Goal: Check status: Check status

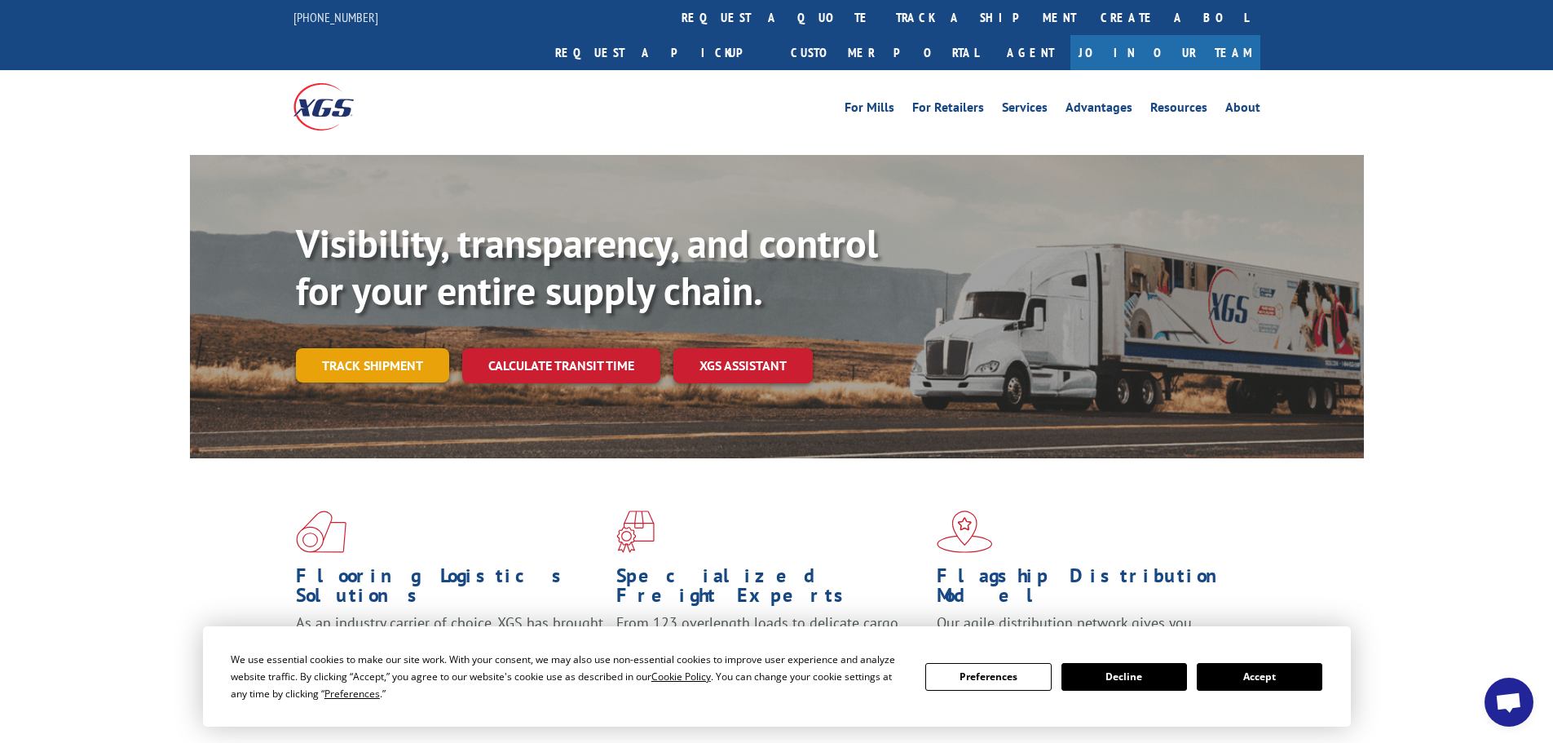
click at [363, 348] on link "Track shipment" at bounding box center [372, 365] width 153 height 34
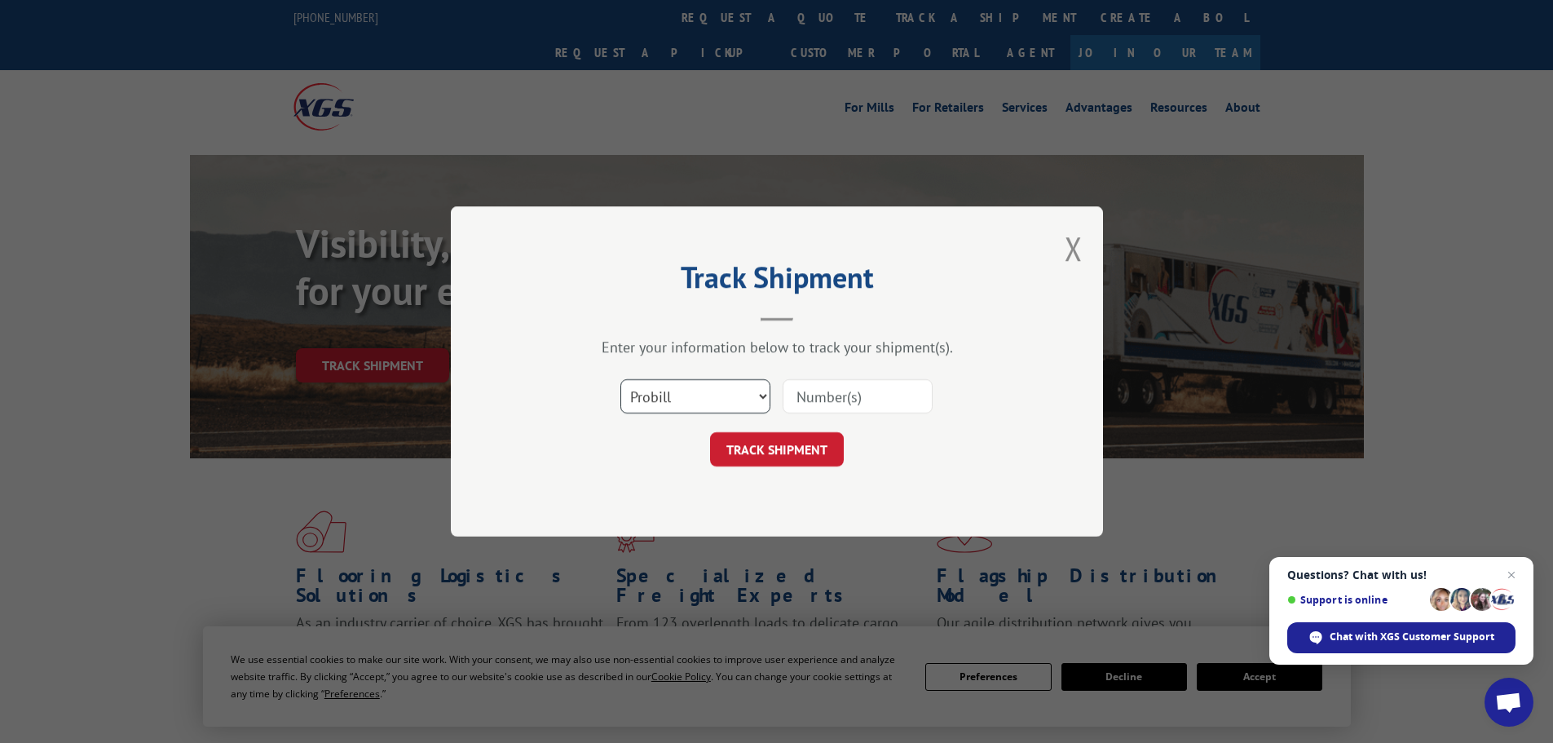
click at [684, 392] on select "Select category... Probill BOL PO" at bounding box center [695, 396] width 150 height 34
select select "po"
click at [620, 379] on select "Select category... Probill BOL PO" at bounding box center [695, 396] width 150 height 34
click at [820, 406] on input at bounding box center [858, 396] width 150 height 34
type input "61574362"
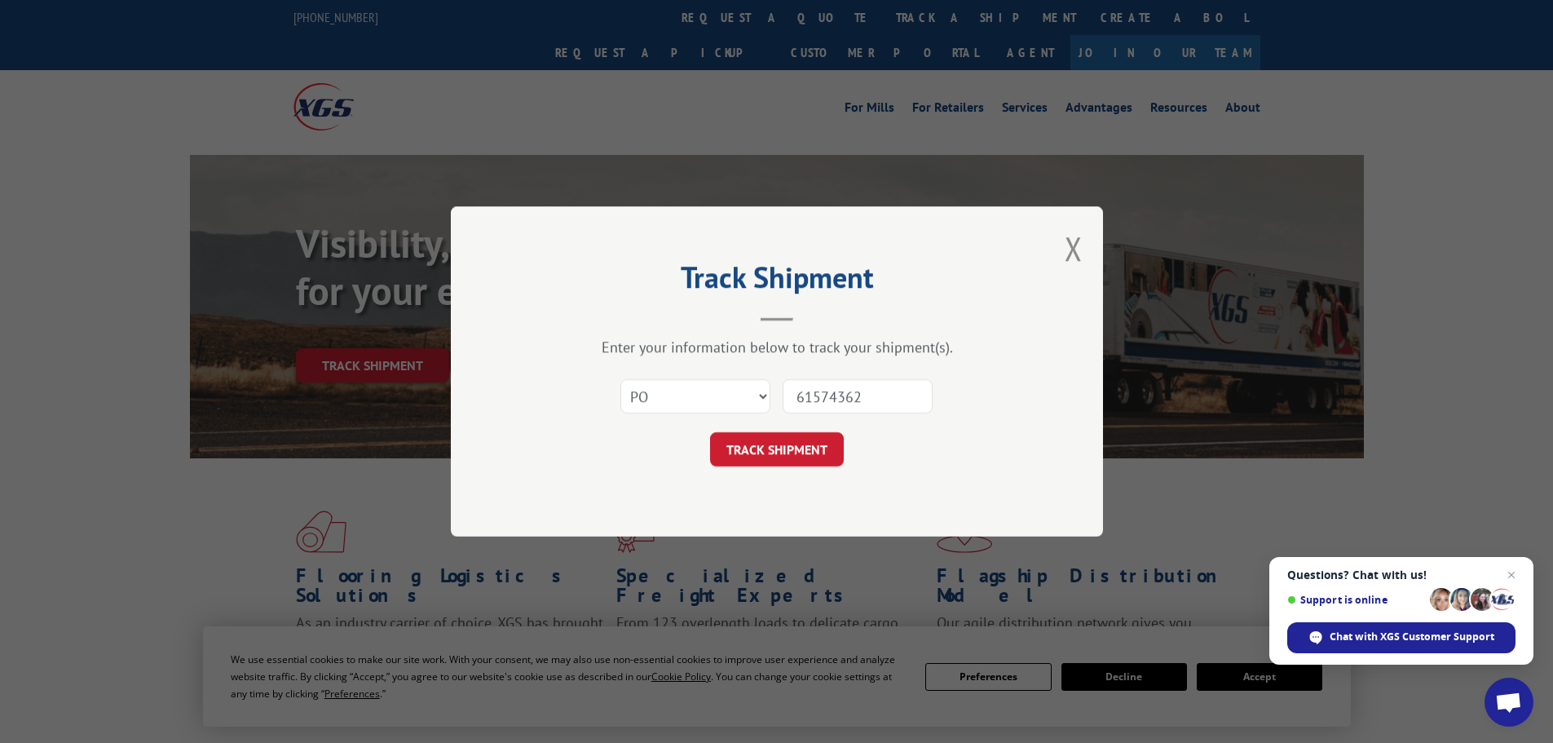
click at [764, 440] on button "TRACK SHIPMENT" at bounding box center [777, 449] width 134 height 34
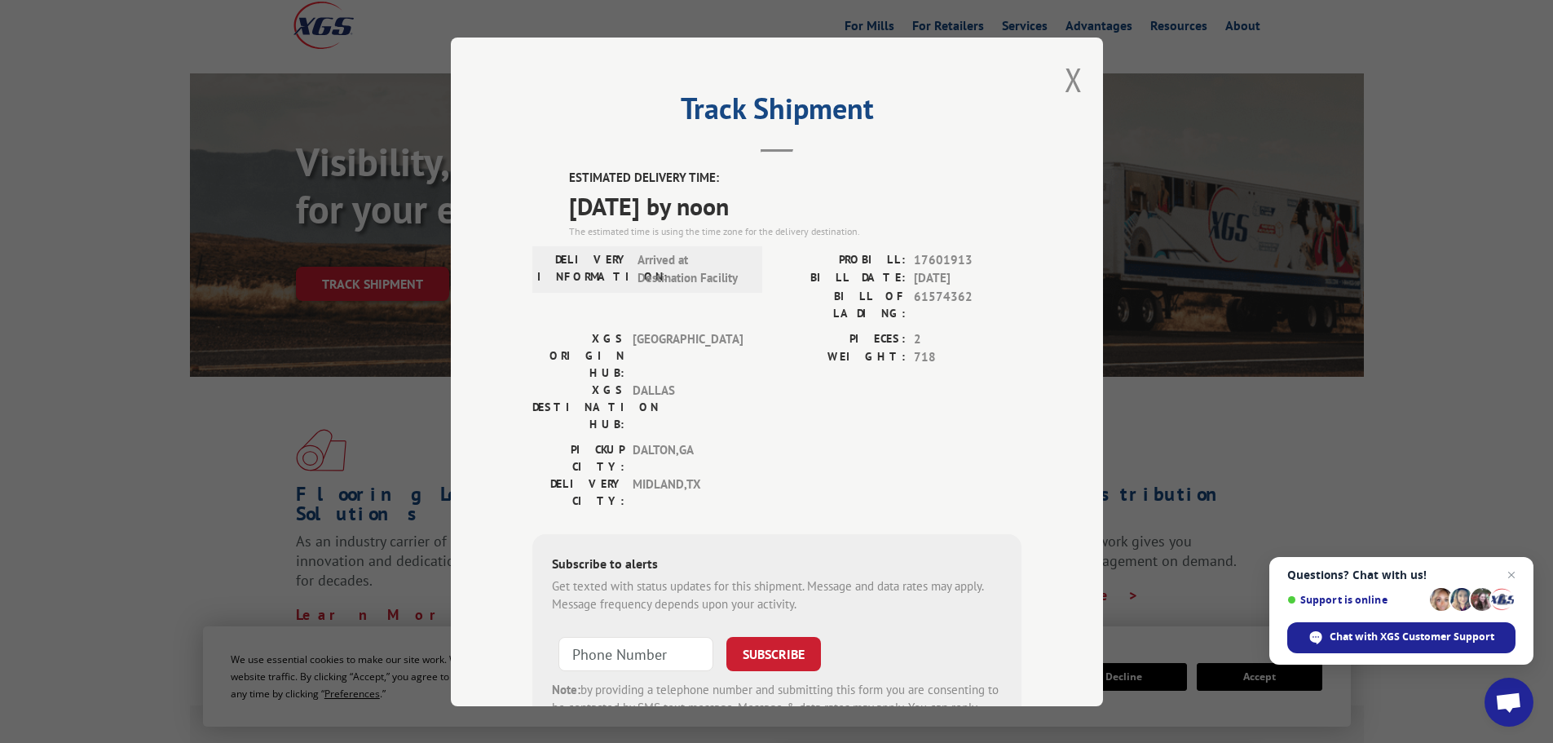
click at [570, 681] on strong "Note:" at bounding box center [566, 688] width 29 height 15
type input "+1 (___) ___-____"
click at [588, 636] on input "+1 (___) ___-____" at bounding box center [635, 653] width 155 height 34
click at [1319, 371] on div "Track Shipment ESTIMATED DELIVERY TIME: [DATE] by noon The estimated time is us…" at bounding box center [776, 371] width 1553 height 743
click at [1071, 66] on button "Close modal" at bounding box center [1074, 79] width 18 height 43
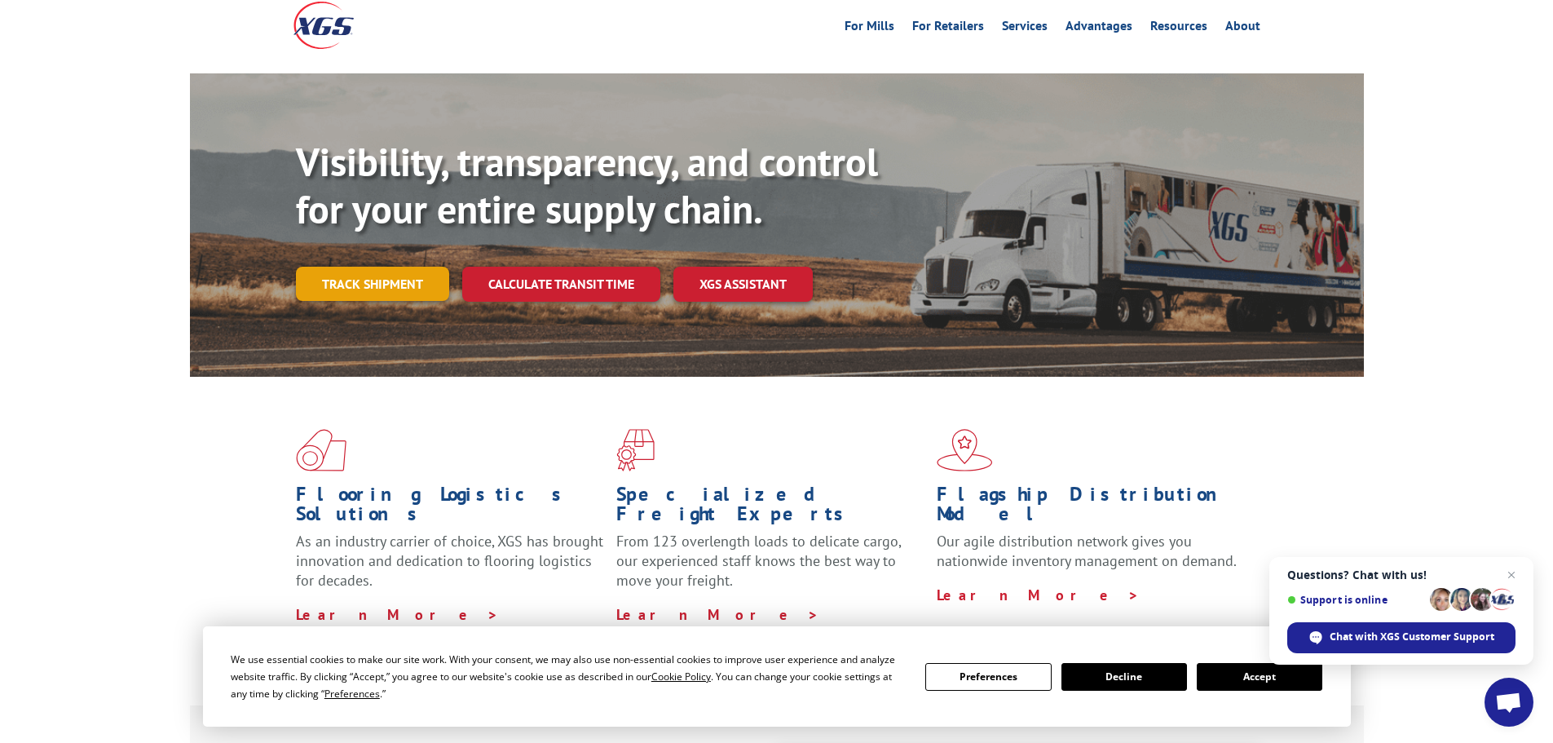
click at [391, 267] on link "Track shipment" at bounding box center [372, 284] width 153 height 34
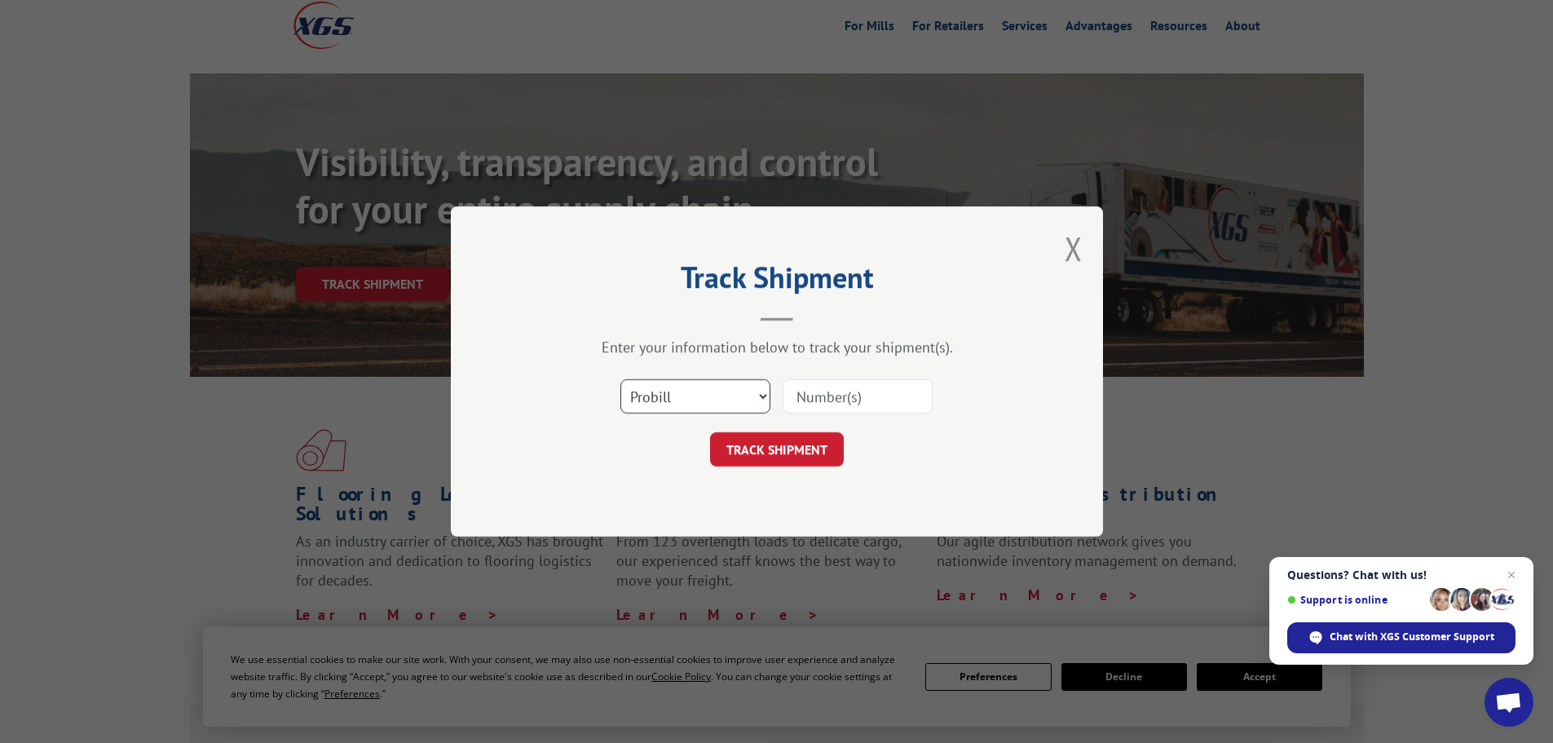
click at [630, 402] on select "Select category... Probill BOL PO" at bounding box center [695, 396] width 150 height 34
select select "po"
click at [620, 379] on select "Select category... Probill BOL PO" at bounding box center [695, 396] width 150 height 34
click at [851, 393] on input at bounding box center [858, 396] width 150 height 34
type input "61574361"
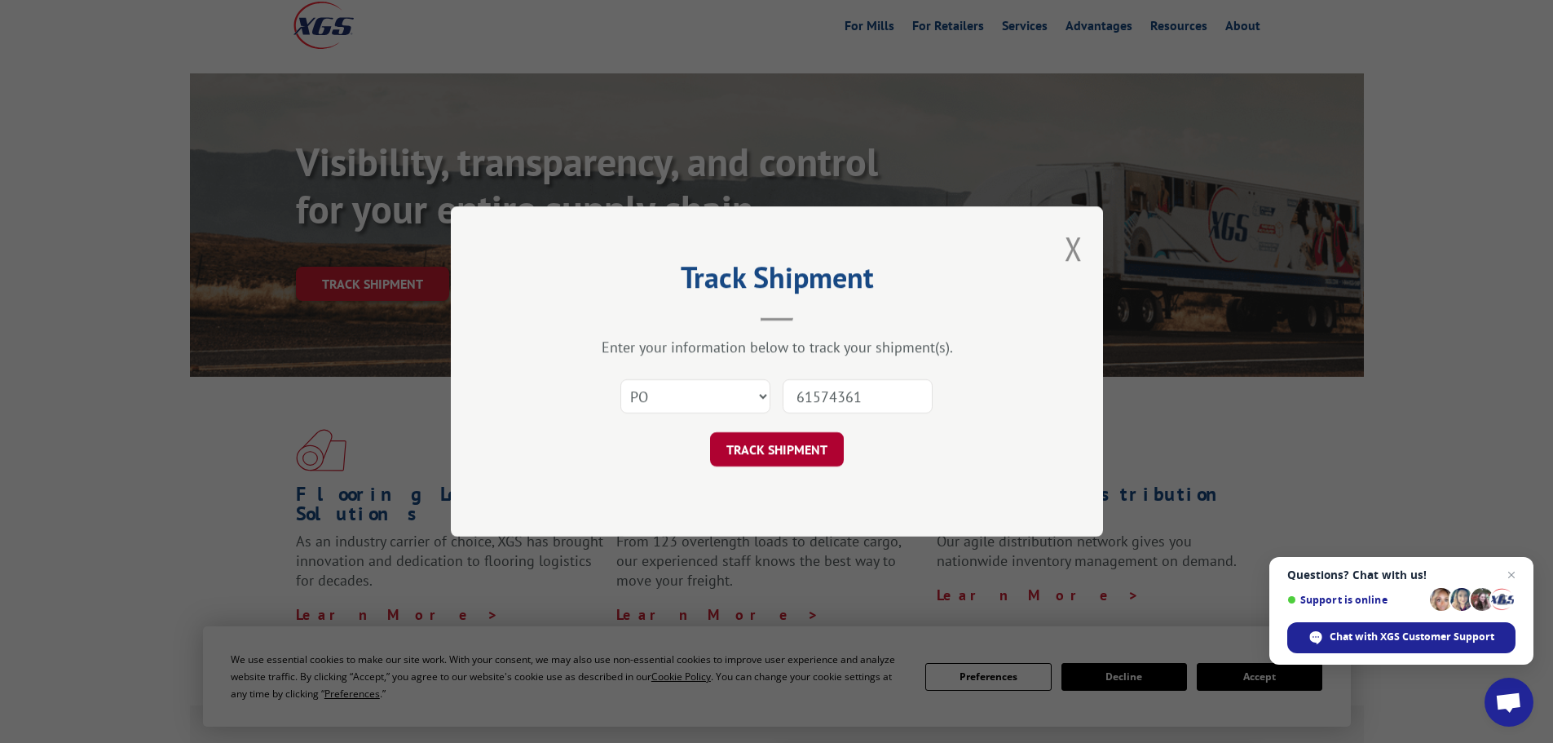
click at [808, 444] on button "TRACK SHIPMENT" at bounding box center [777, 449] width 134 height 34
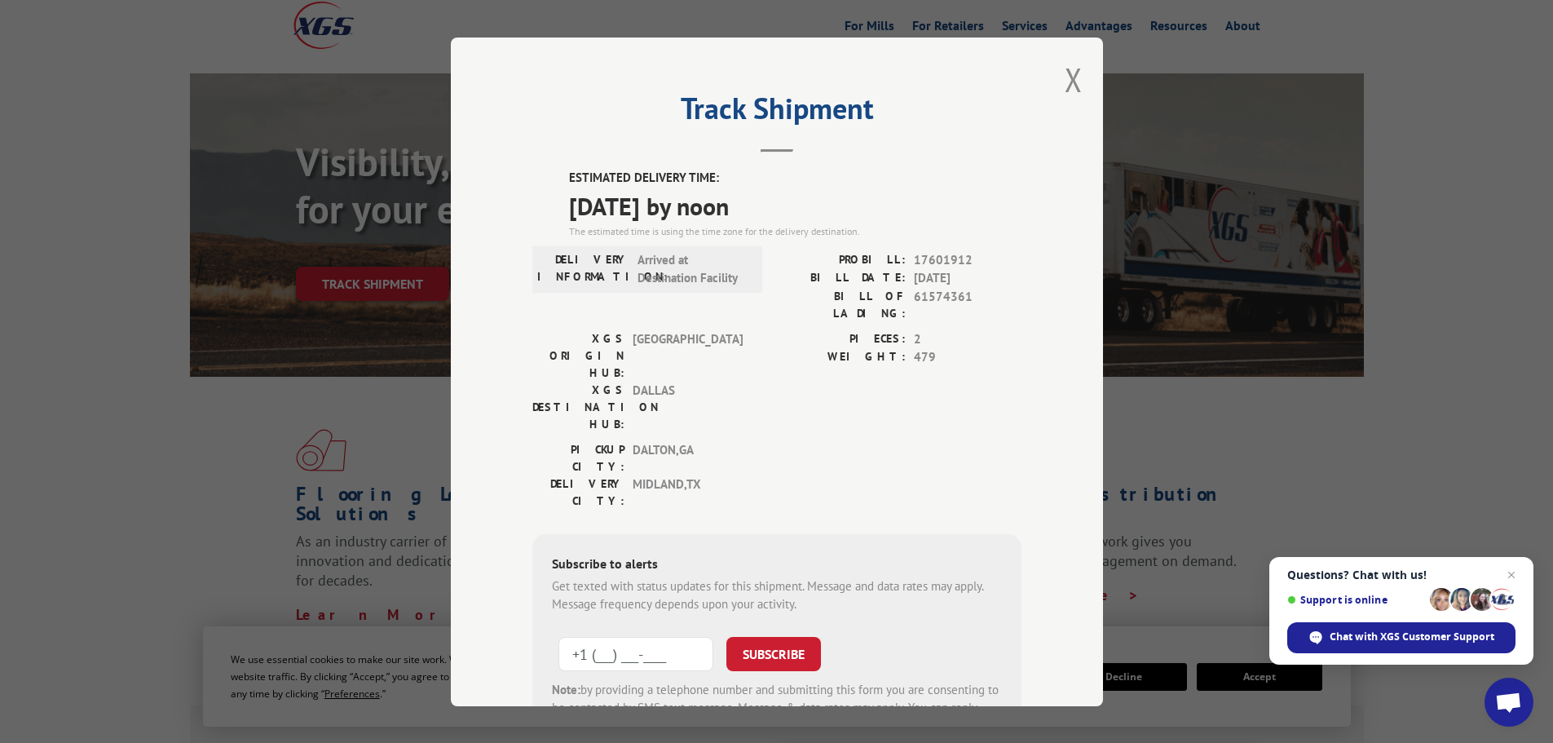
click at [636, 636] on input "+1 (___) ___-____" at bounding box center [635, 653] width 155 height 34
click at [592, 636] on input "+1 (___) ___-____" at bounding box center [635, 653] width 155 height 34
click at [688, 636] on input "[PHONE_NUMBER]" at bounding box center [635, 653] width 155 height 34
type input "[PHONE_NUMBER]"
click at [783, 636] on button "SUBSCRIBE" at bounding box center [773, 653] width 95 height 34
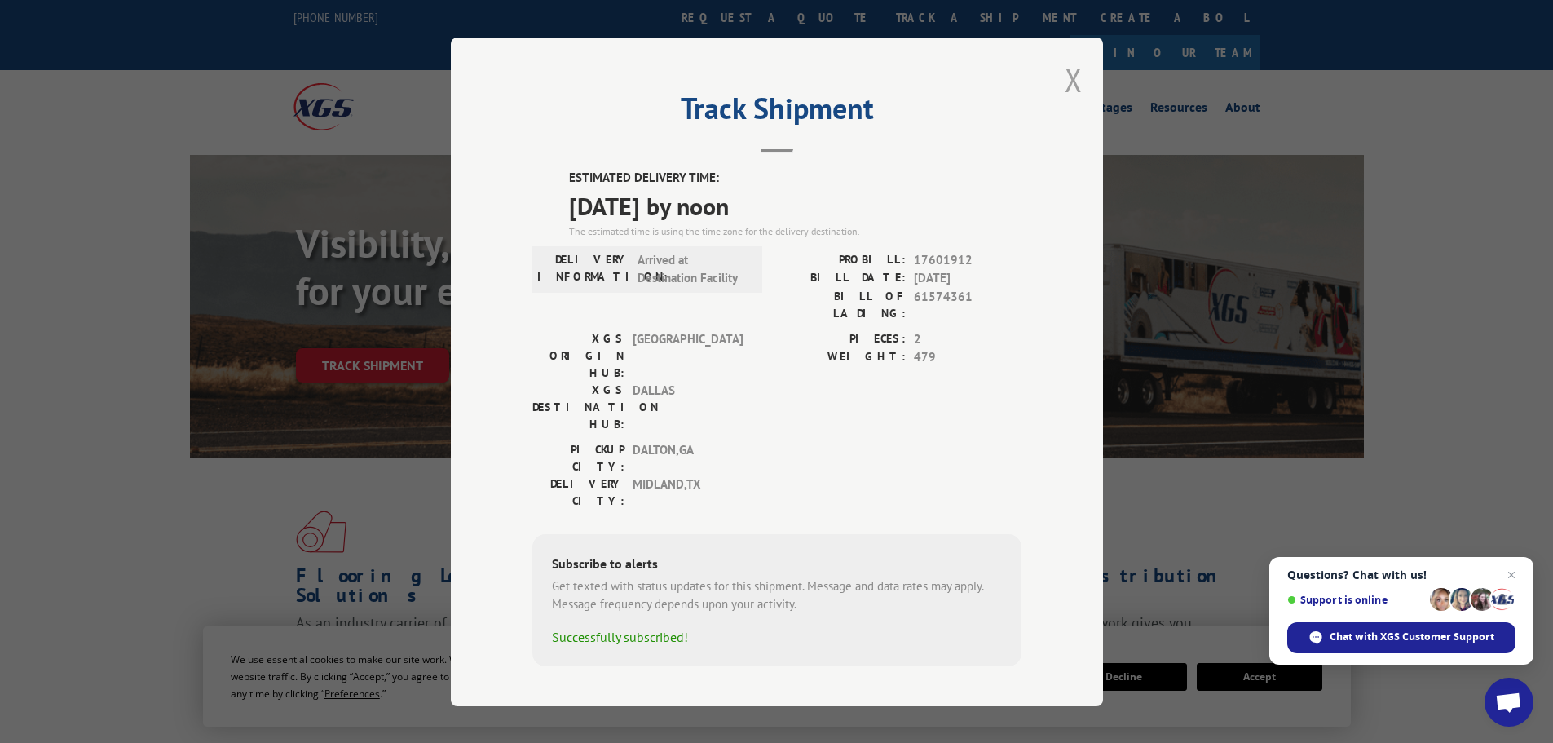
click at [1079, 92] on button "Close modal" at bounding box center [1074, 79] width 18 height 43
